Goal: Complete application form

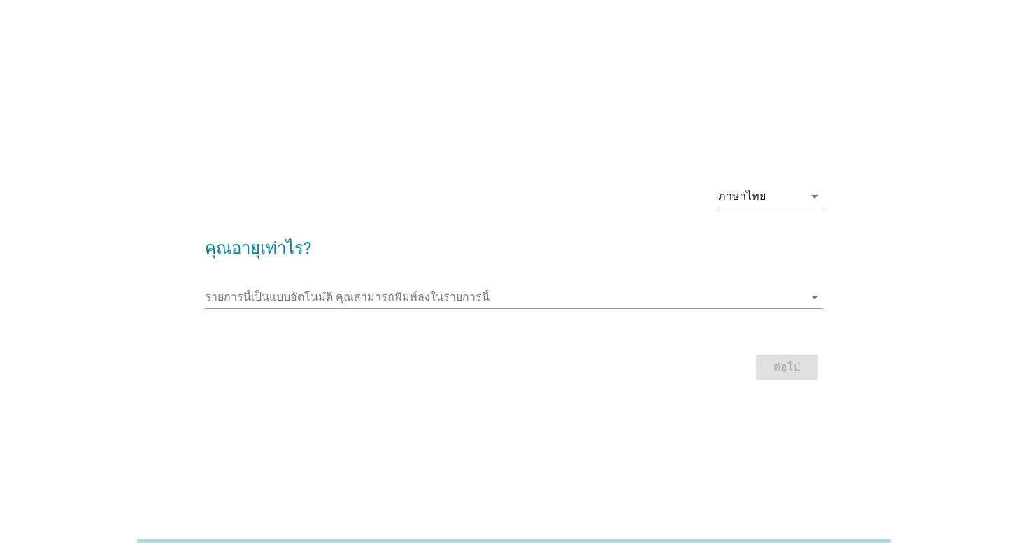
click at [434, 320] on div at bounding box center [514, 318] width 618 height 8
click at [441, 304] on input "รายการนี้เป็นแบบอัตโนมัติ คุณสามารถพิมพ์ลงในรายการนี้" at bounding box center [504, 297] width 599 height 22
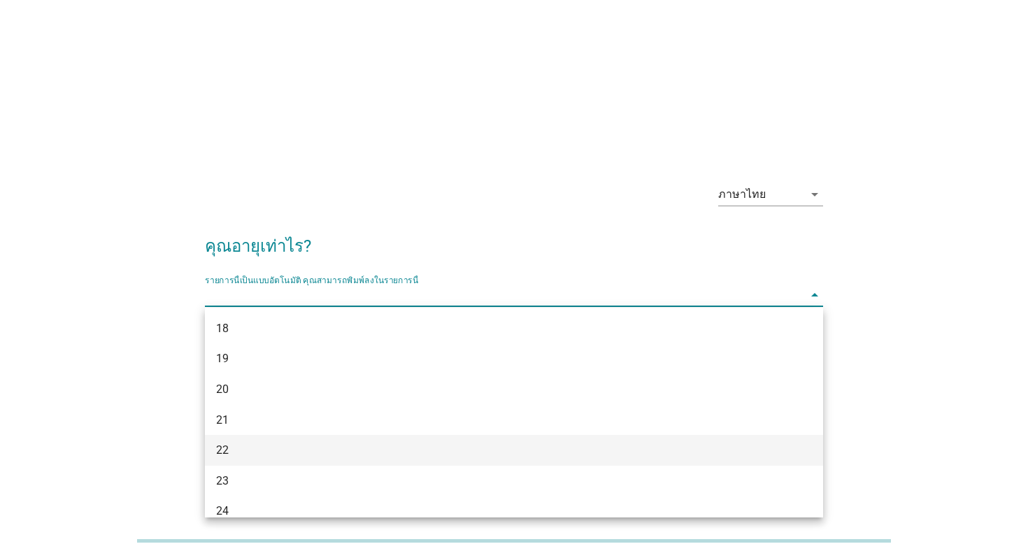
click at [370, 455] on div "22" at bounding box center [489, 450] width 546 height 17
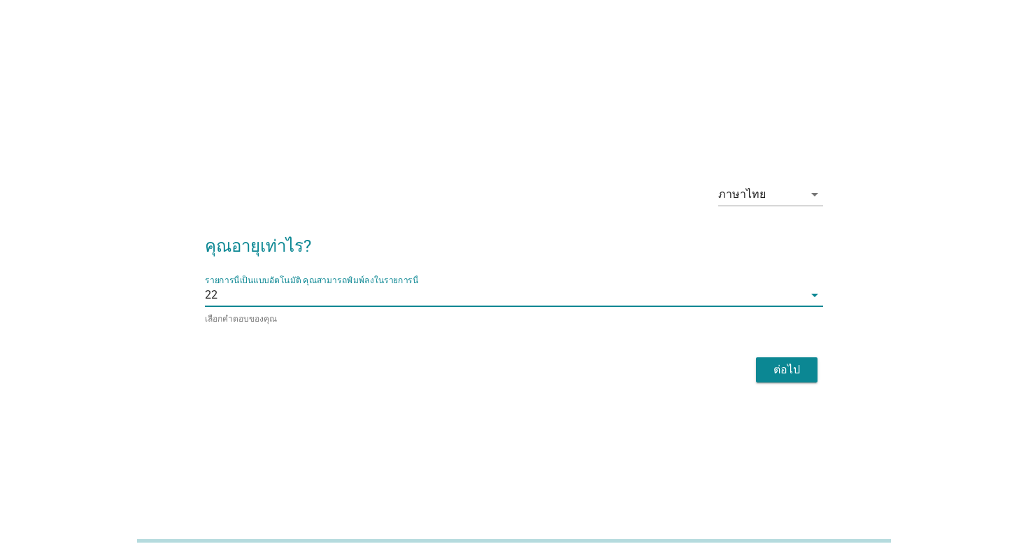
click at [794, 377] on div "ต่อไป" at bounding box center [786, 370] width 39 height 17
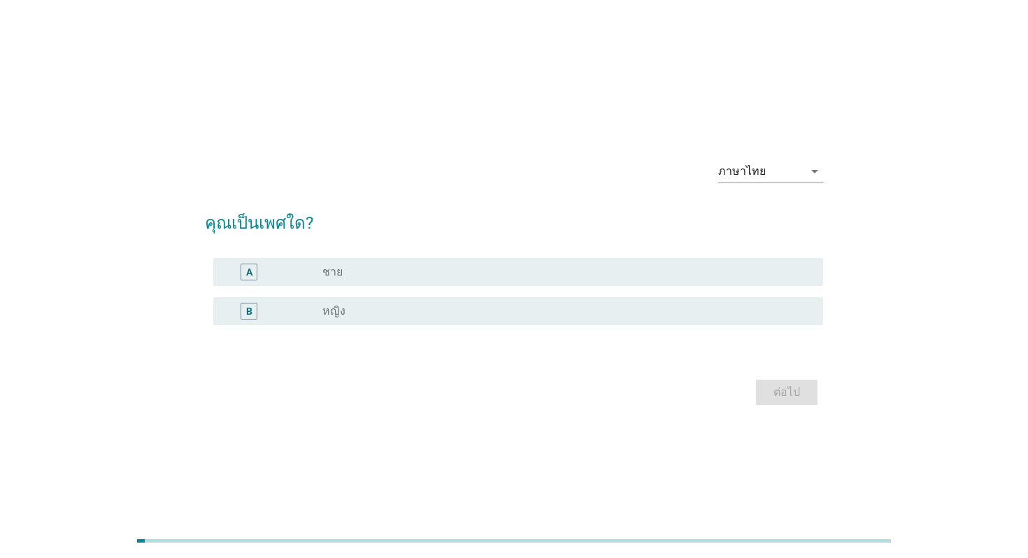
click at [346, 329] on div "B radio_button_unchecked หญิง" at bounding box center [514, 311] width 618 height 39
click at [340, 318] on label "หญิง" at bounding box center [333, 311] width 23 height 14
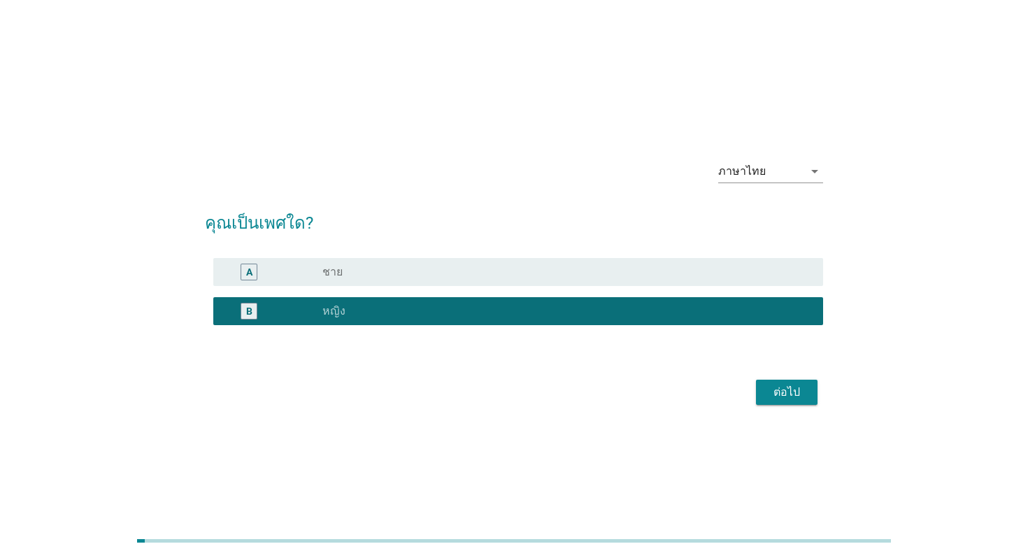
click at [769, 384] on div "ต่อไป" at bounding box center [786, 392] width 39 height 17
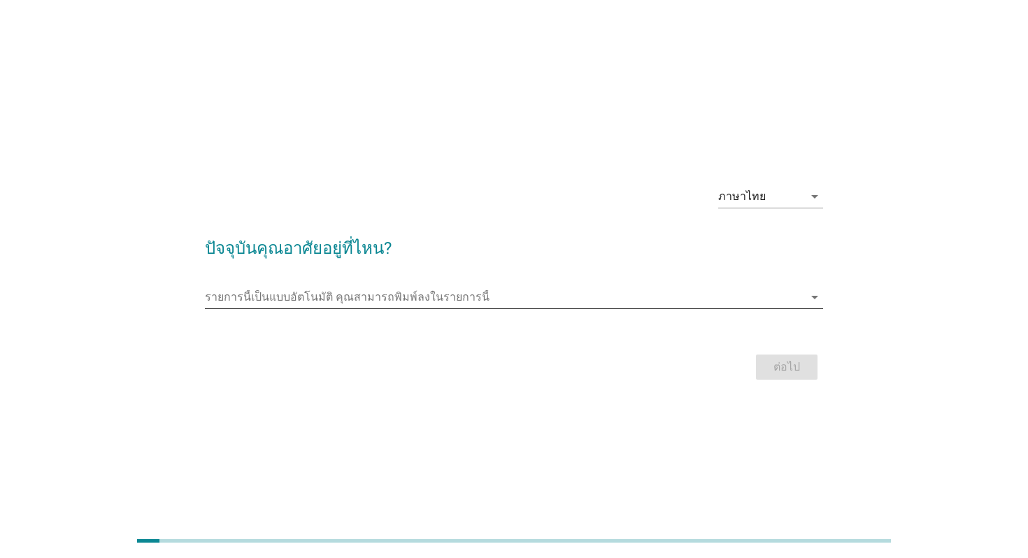
click at [453, 292] on input "รายการนี้เป็นแบบอัตโนมัติ คุณสามารถพิมพ์ลงในรายการนี้" at bounding box center [504, 297] width 599 height 22
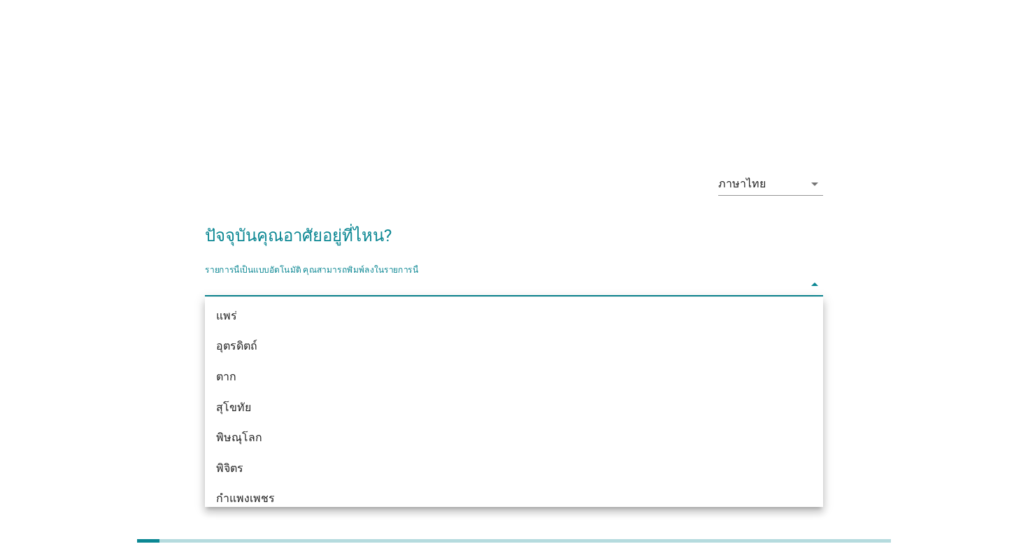
scroll to position [34, 0]
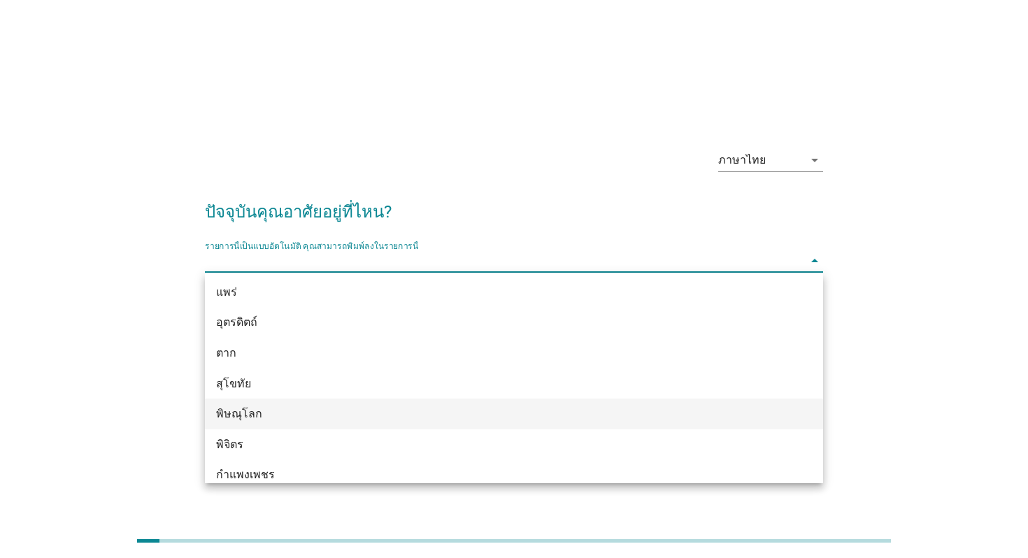
click at [289, 414] on div "พิษณุโลก" at bounding box center [489, 414] width 546 height 17
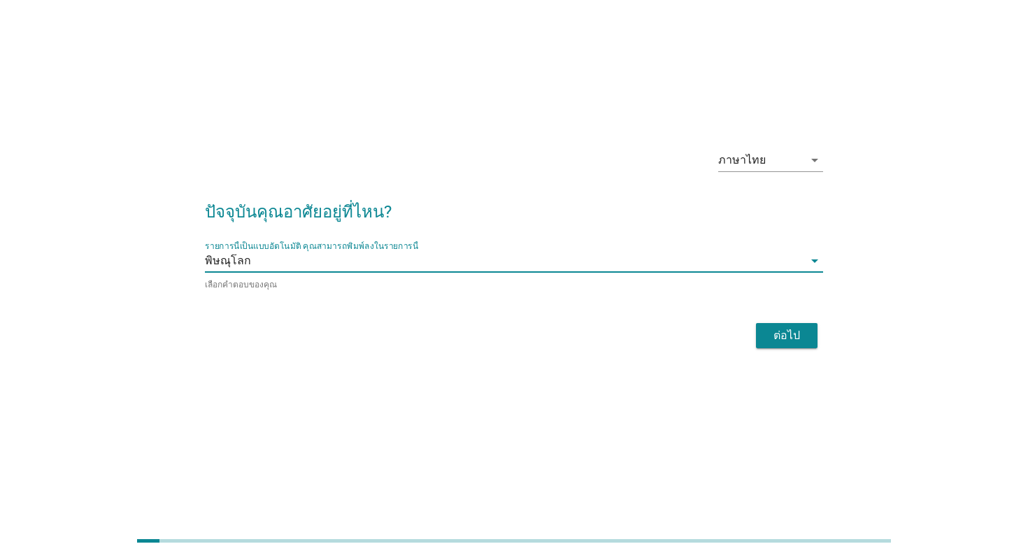
click at [799, 331] on div "ต่อไป" at bounding box center [786, 335] width 39 height 17
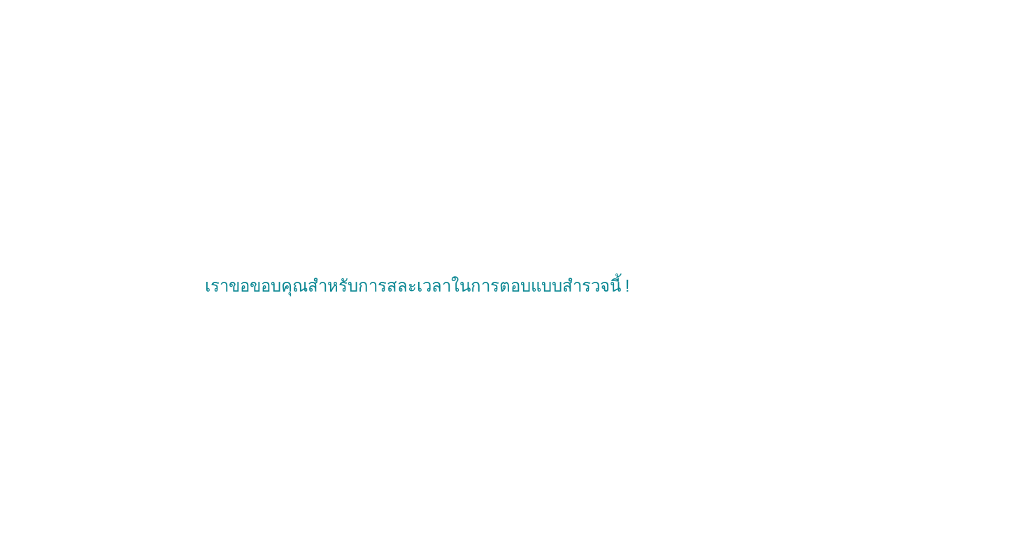
scroll to position [0, 0]
